Goal: Navigation & Orientation: Find specific page/section

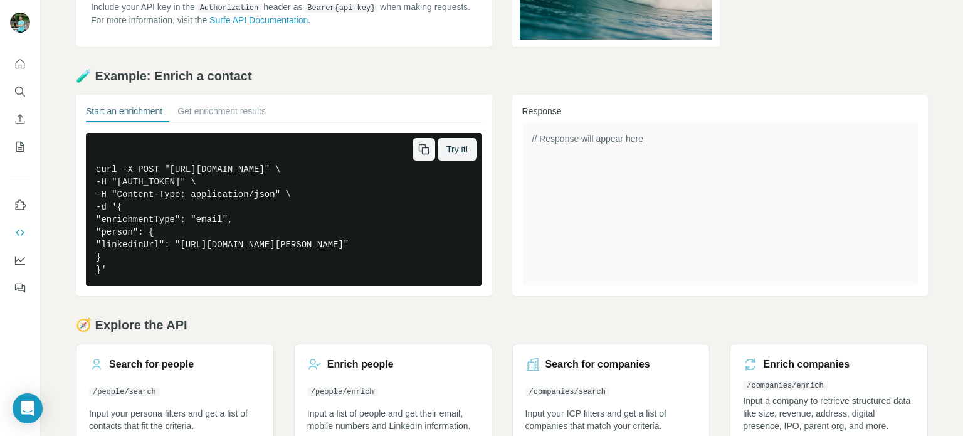
scroll to position [96, 0]
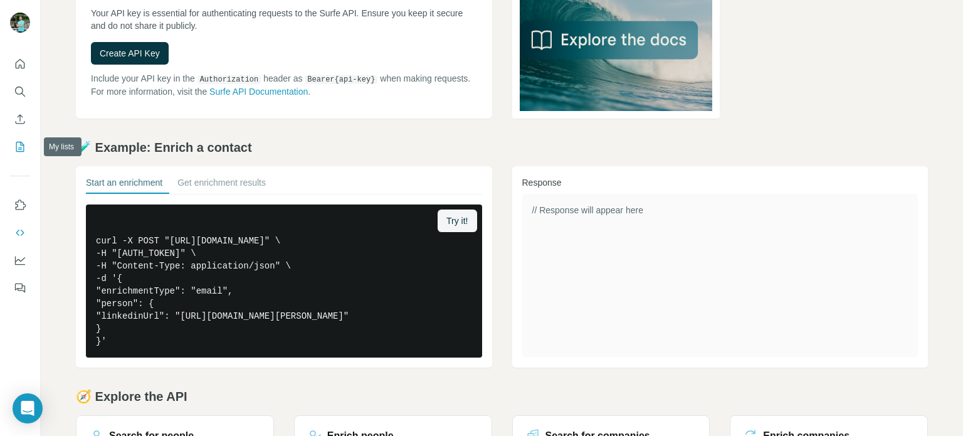
click at [26, 142] on icon "My lists" at bounding box center [20, 146] width 13 height 13
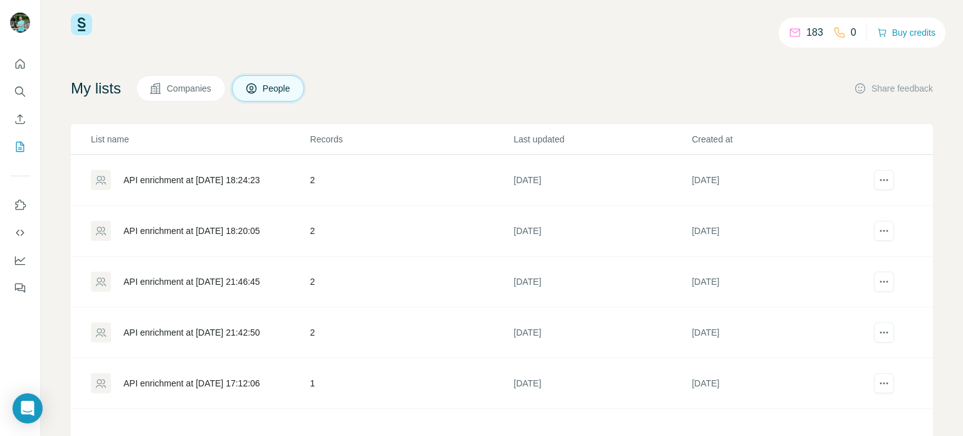
scroll to position [63, 0]
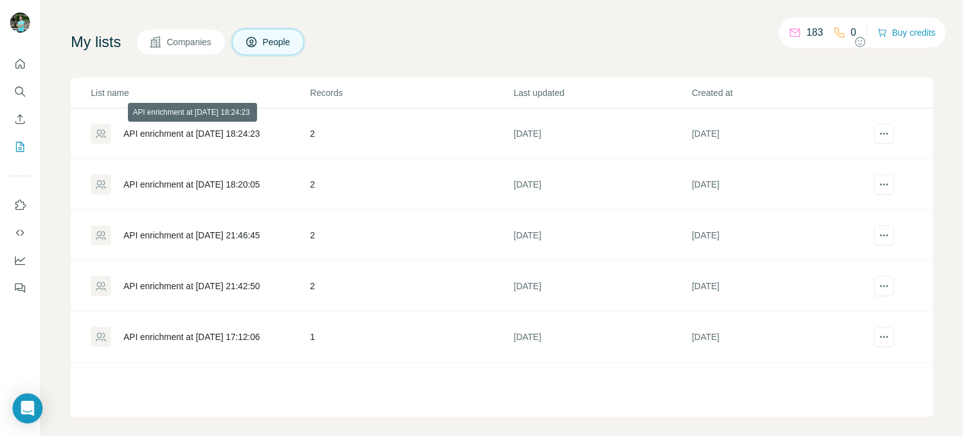
click at [220, 129] on div "API enrichment at [DATE] 18:24:23" at bounding box center [192, 133] width 137 height 13
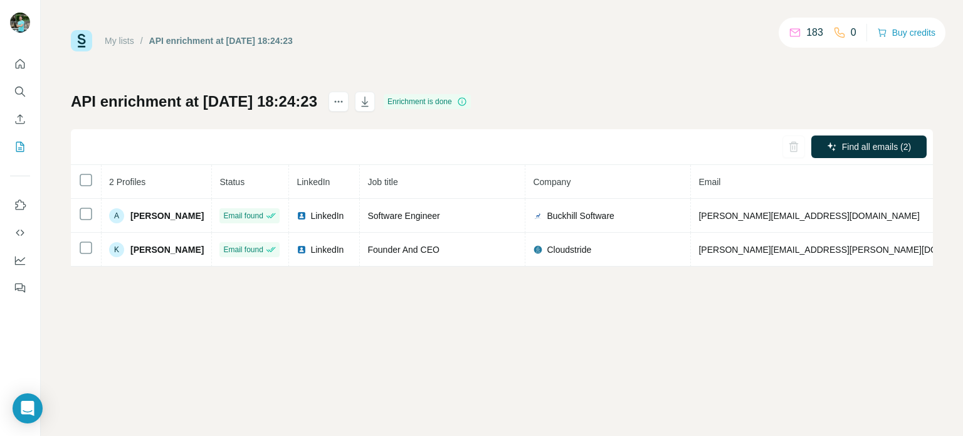
click at [131, 40] on link "My lists" at bounding box center [119, 41] width 29 height 10
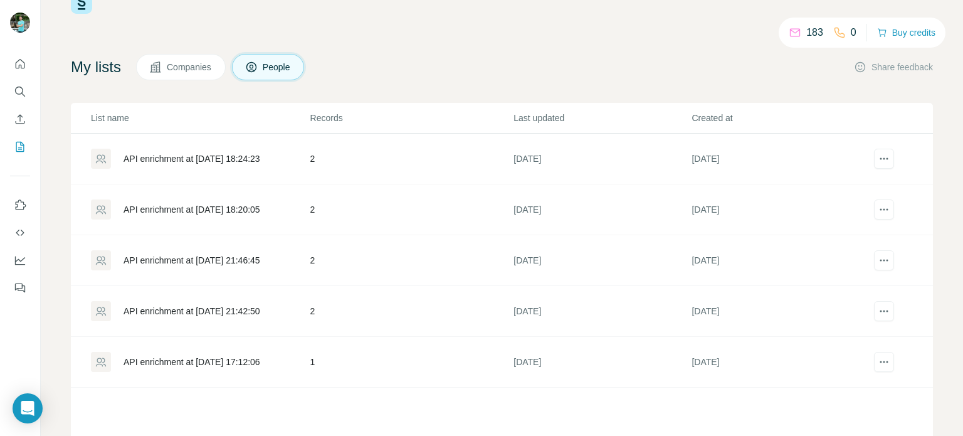
scroll to position [73, 0]
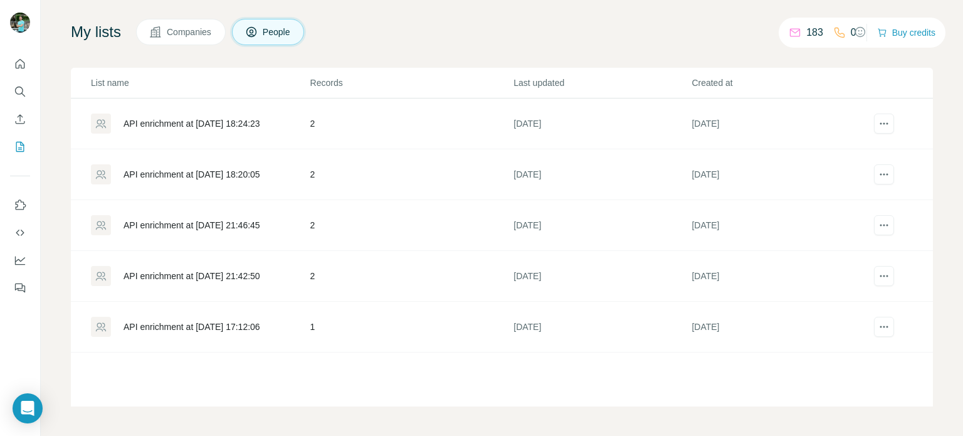
click at [241, 320] on div "API enrichment at [DATE] 17:12:06" at bounding box center [192, 326] width 137 height 13
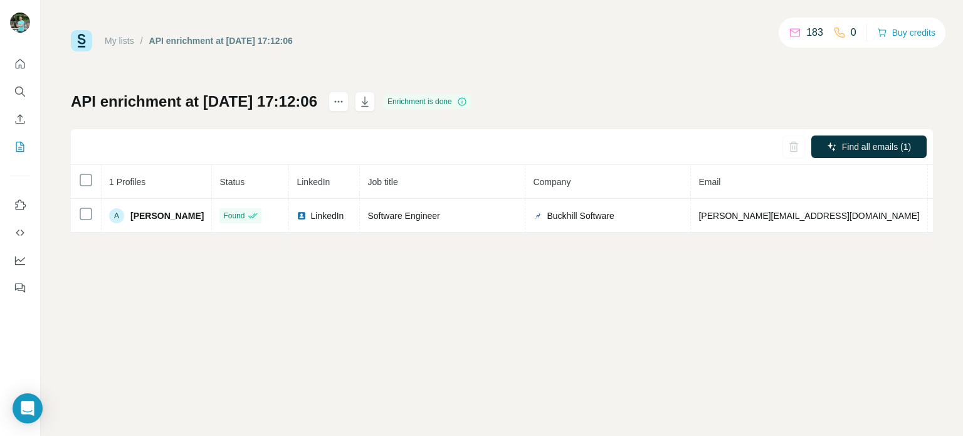
drag, startPoint x: 257, startPoint y: 322, endPoint x: 753, endPoint y: 384, distance: 499.3
click at [753, 384] on div "My lists / API enrichment at [DATE] 17:12:06 183 0 Buy credits API enrichment a…" at bounding box center [502, 218] width 922 height 436
click at [131, 36] on link "My lists" at bounding box center [119, 41] width 29 height 10
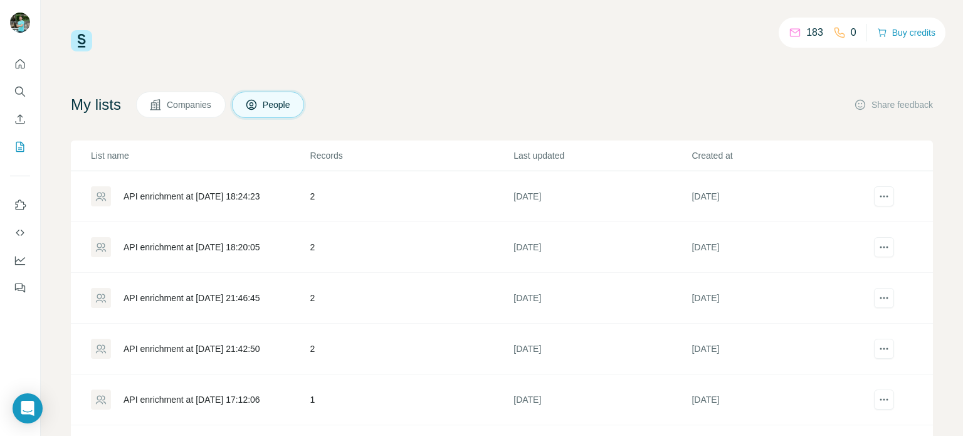
click at [806, 32] on p "183" at bounding box center [814, 32] width 17 height 15
click at [793, 28] on icon at bounding box center [795, 32] width 13 height 13
click at [201, 110] on span "Companies" at bounding box center [190, 104] width 46 height 13
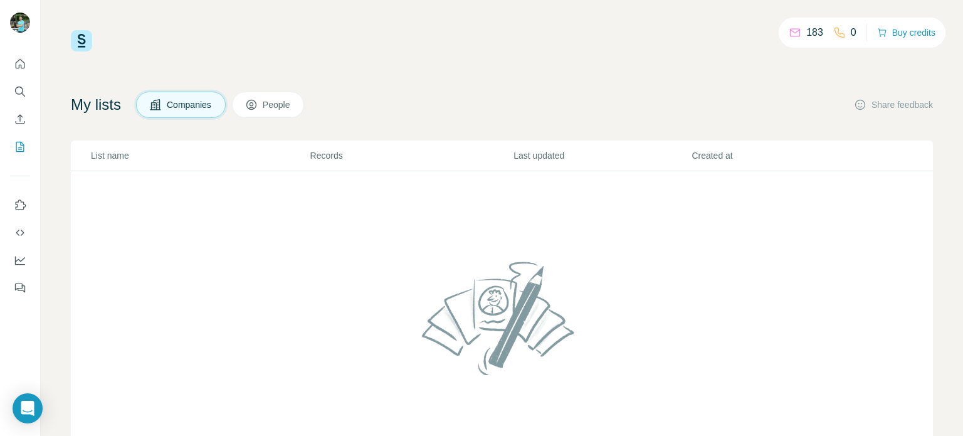
click at [273, 111] on button "People" at bounding box center [268, 105] width 73 height 26
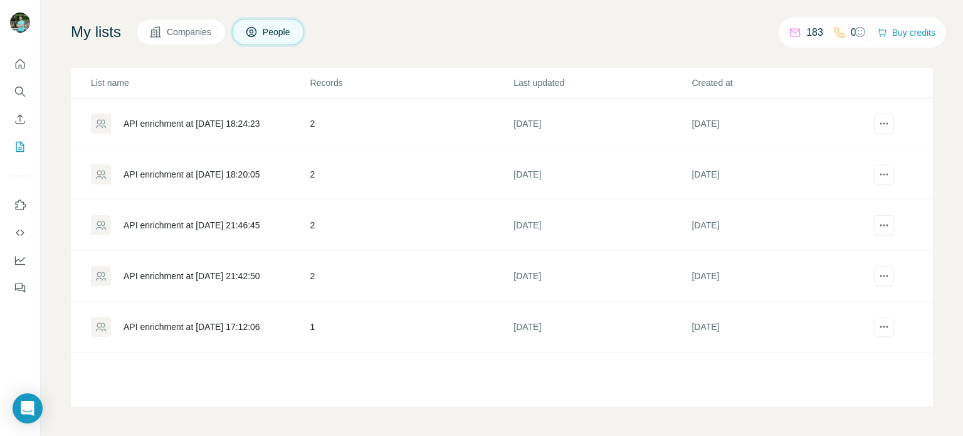
scroll to position [73, 0]
click at [20, 117] on icon "Enrich CSV" at bounding box center [20, 119] width 13 height 13
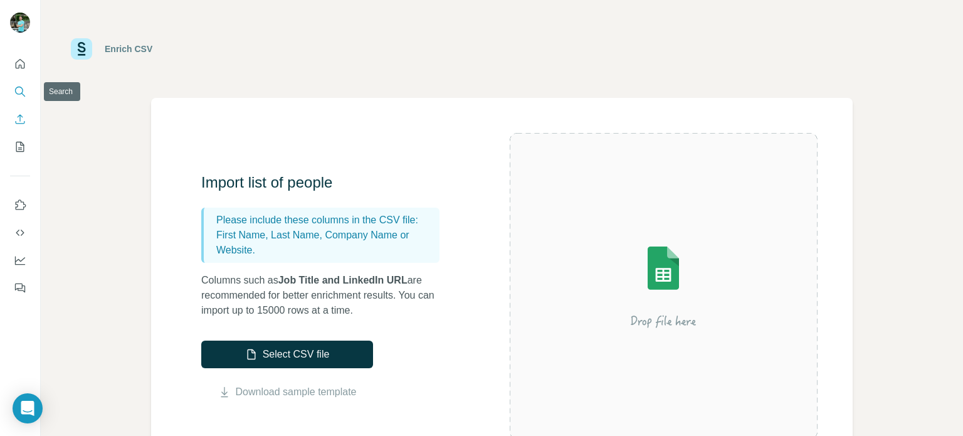
click at [19, 98] on button "Search" at bounding box center [20, 91] width 20 height 23
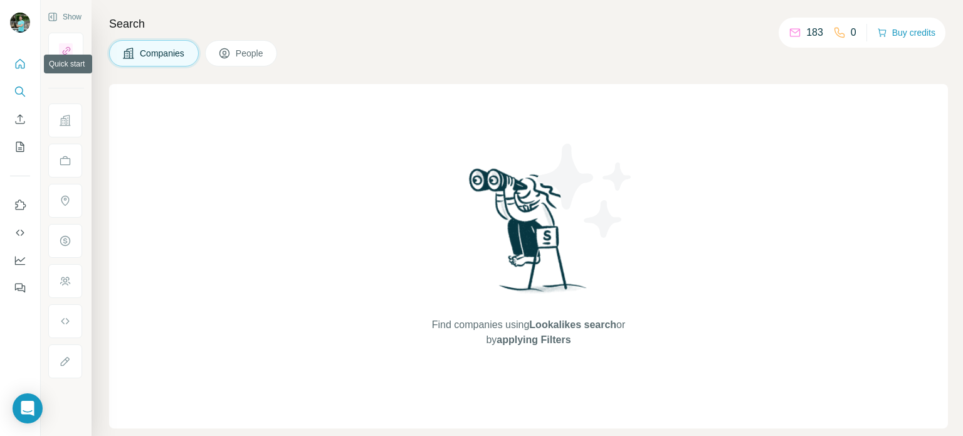
click at [25, 66] on icon "Quick start" at bounding box center [20, 64] width 13 height 13
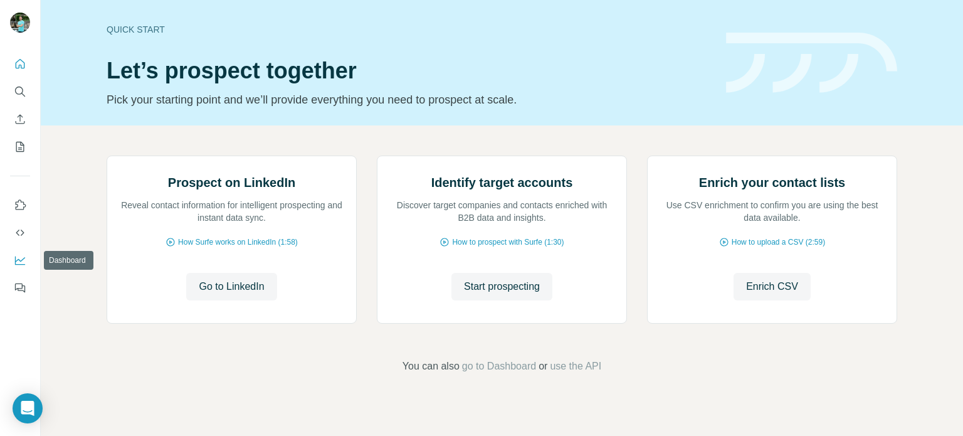
click at [28, 258] on button "Dashboard" at bounding box center [20, 260] width 20 height 23
click at [18, 285] on icon "Feedback" at bounding box center [20, 288] width 13 height 13
click at [19, 209] on icon "Use Surfe on LinkedIn" at bounding box center [21, 204] width 11 height 10
click at [24, 89] on icon "Search" at bounding box center [20, 91] width 13 height 13
